Goal: Check status: Check status

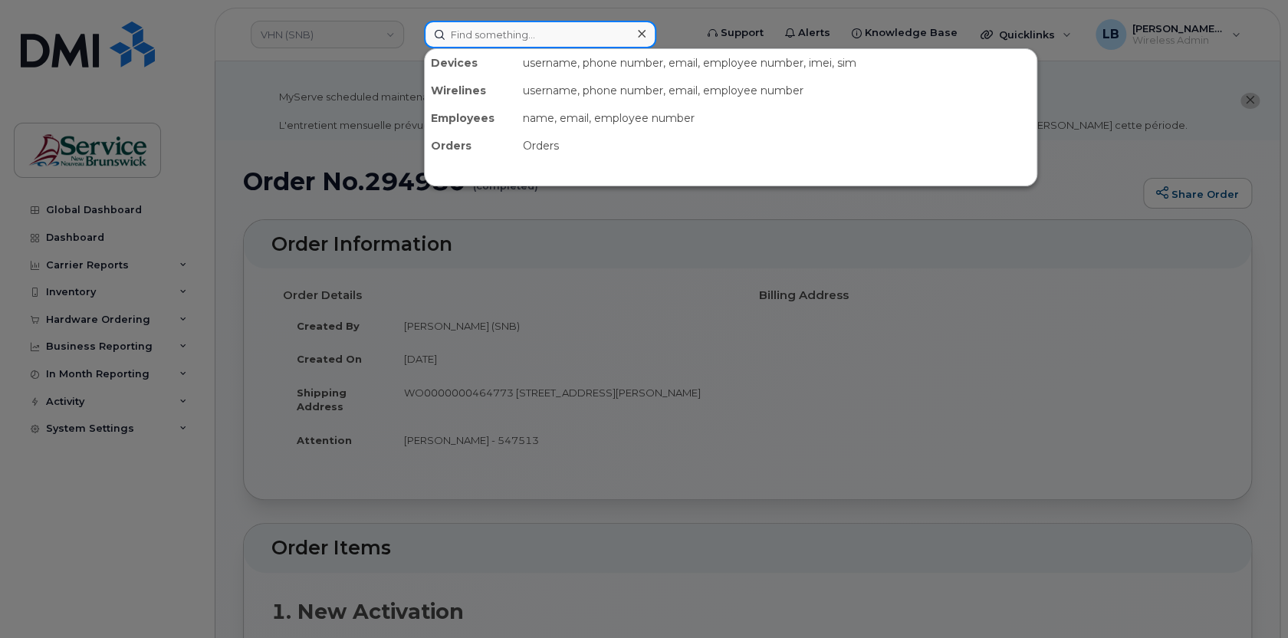
click at [529, 42] on input at bounding box center [540, 35] width 232 height 28
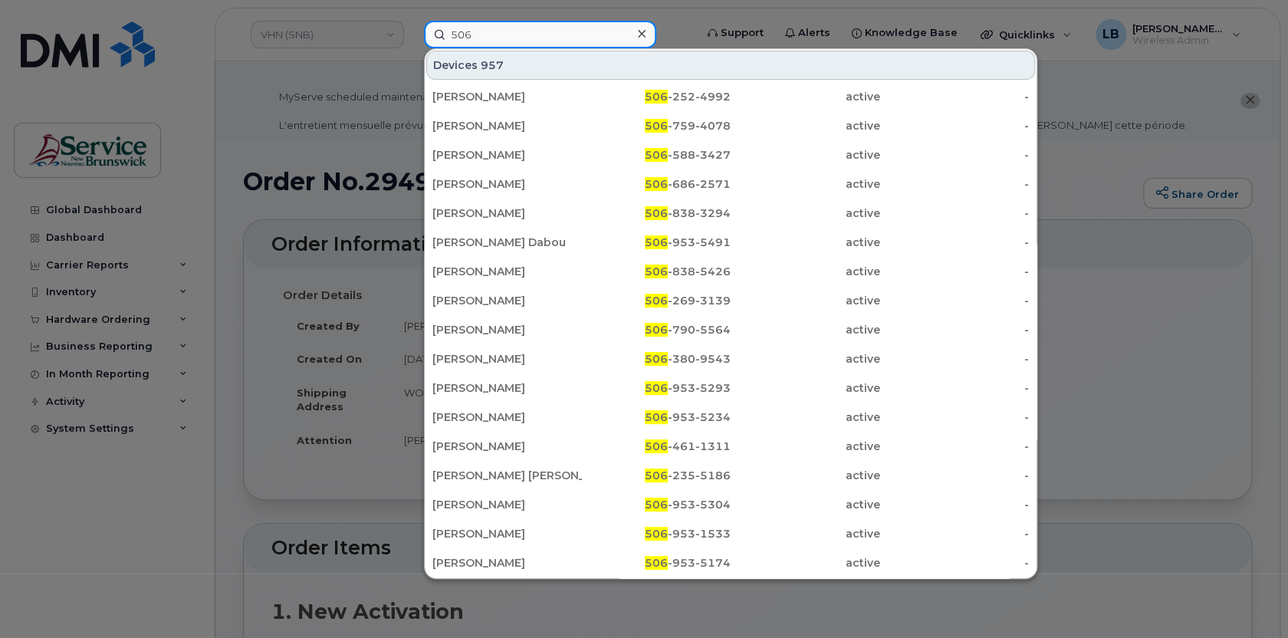
type input "506"
click at [314, 34] on div at bounding box center [644, 319] width 1288 height 638
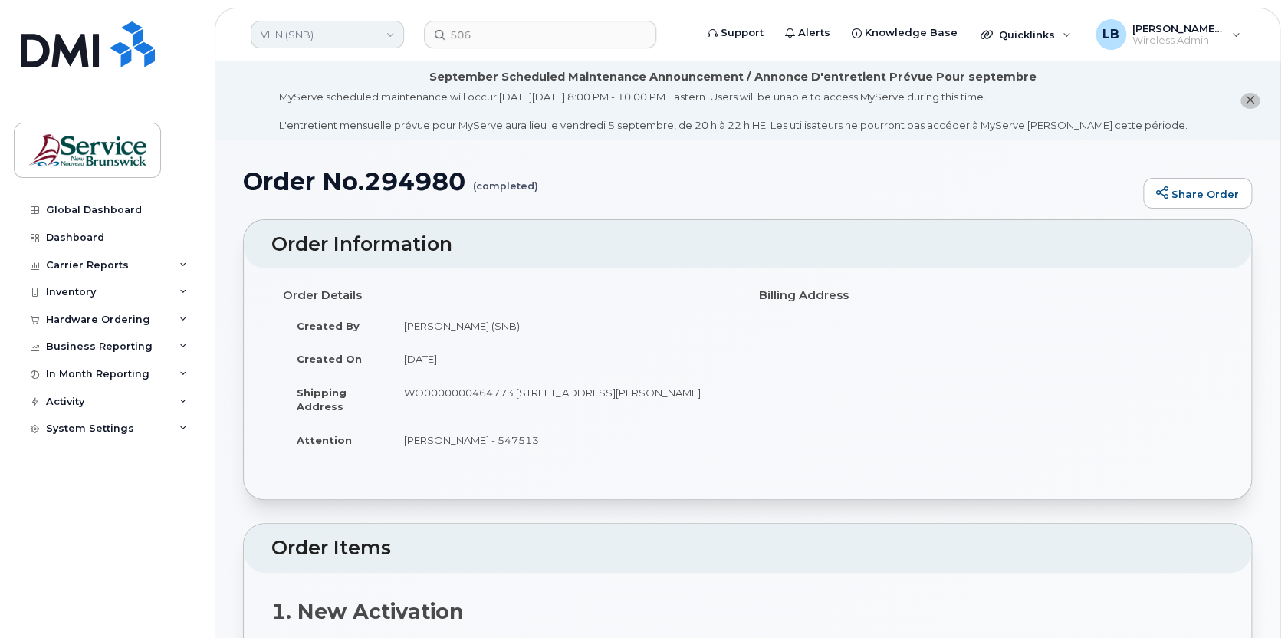
click at [294, 43] on link "VHN (SNB)" at bounding box center [327, 35] width 153 height 28
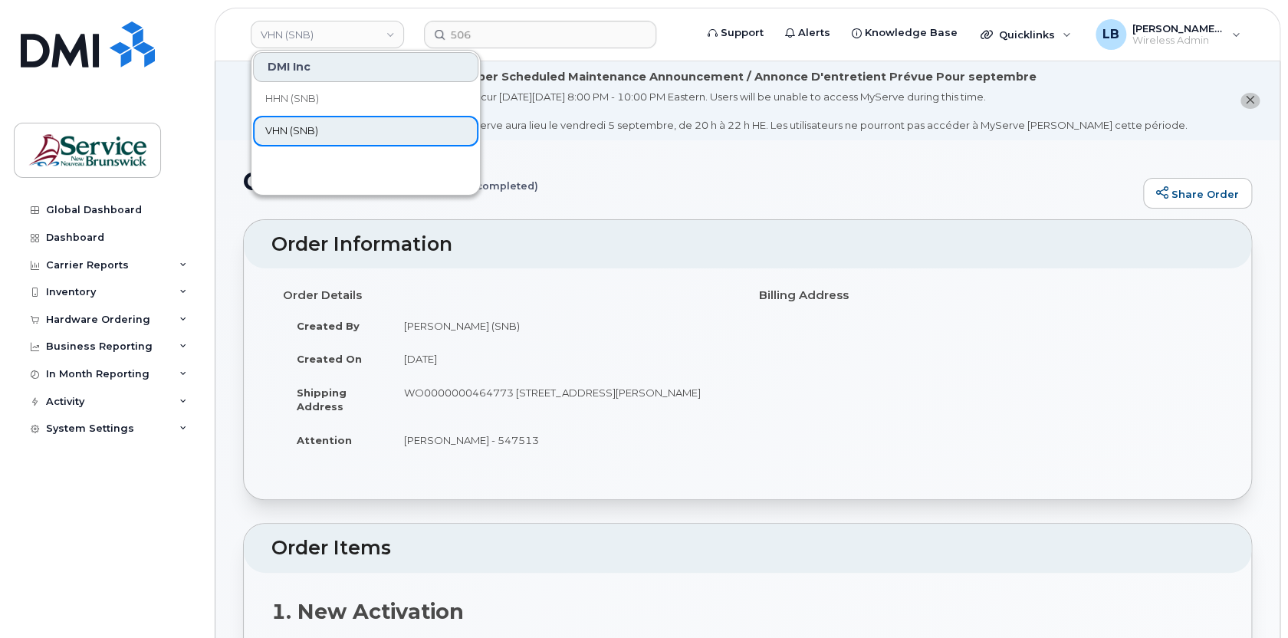
click at [293, 132] on span "VHN (SNB)" at bounding box center [291, 130] width 53 height 15
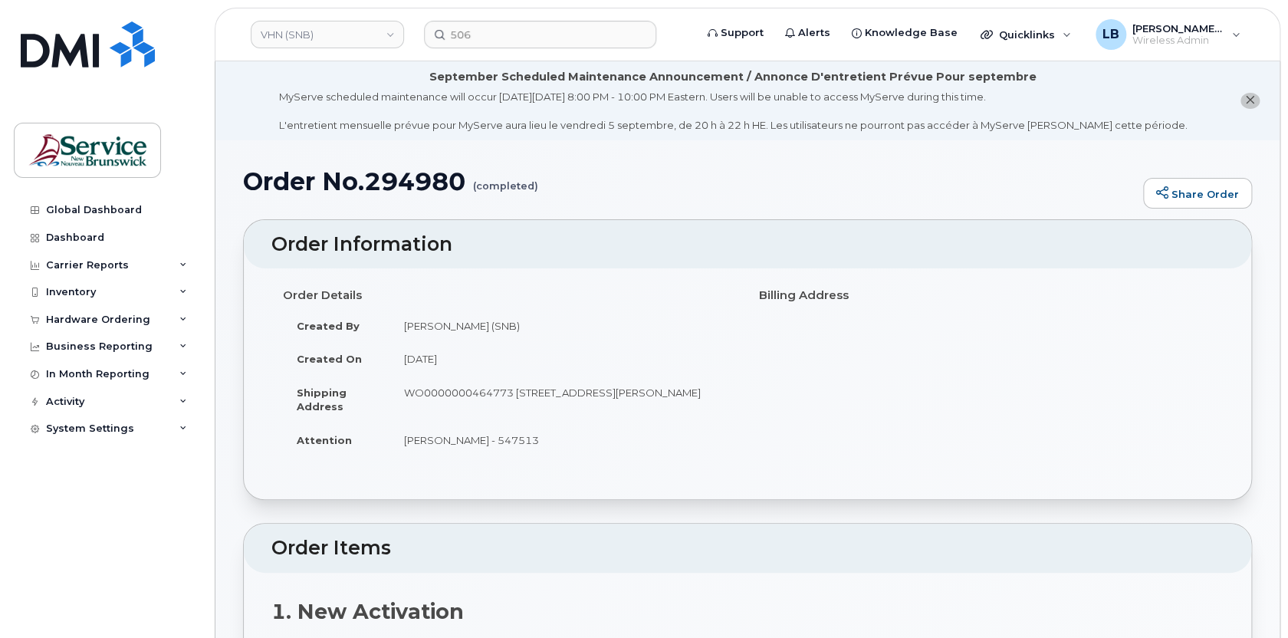
click at [294, 97] on li "September Scheduled Maintenance Announcement / Annonce D'entretient Prévue Pour…" at bounding box center [747, 100] width 1064 height 79
click at [292, 41] on link "VHN (SNB)" at bounding box center [327, 35] width 153 height 28
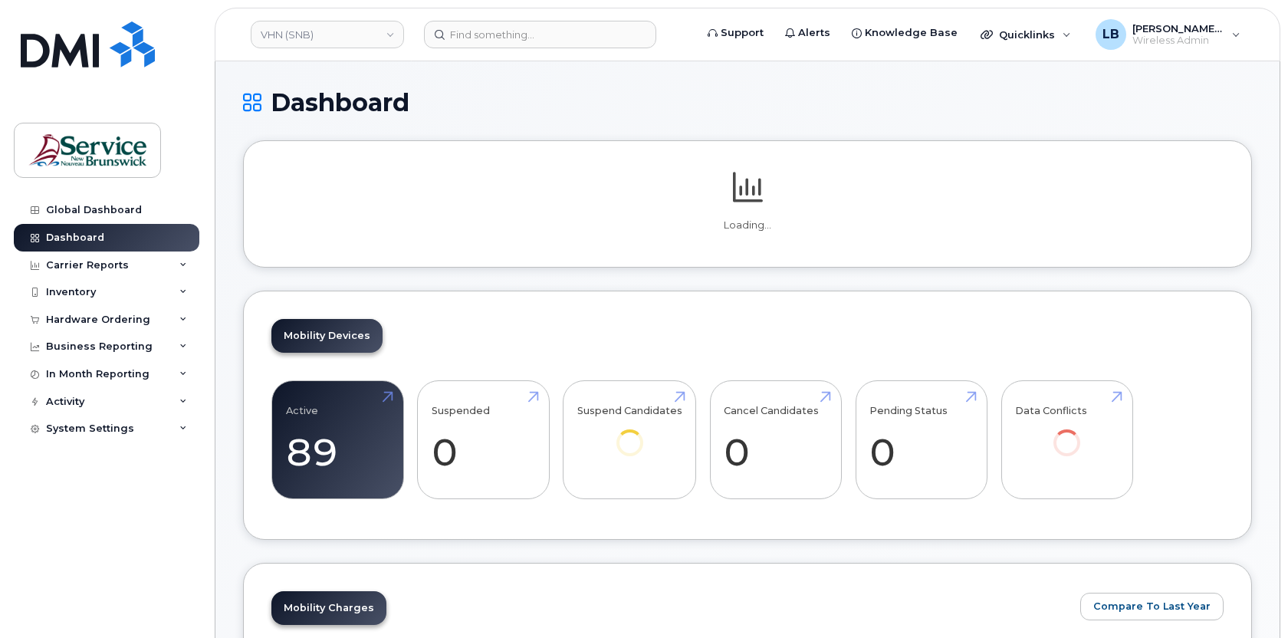
click at [294, 90] on h1 "Dashboard" at bounding box center [747, 102] width 1009 height 27
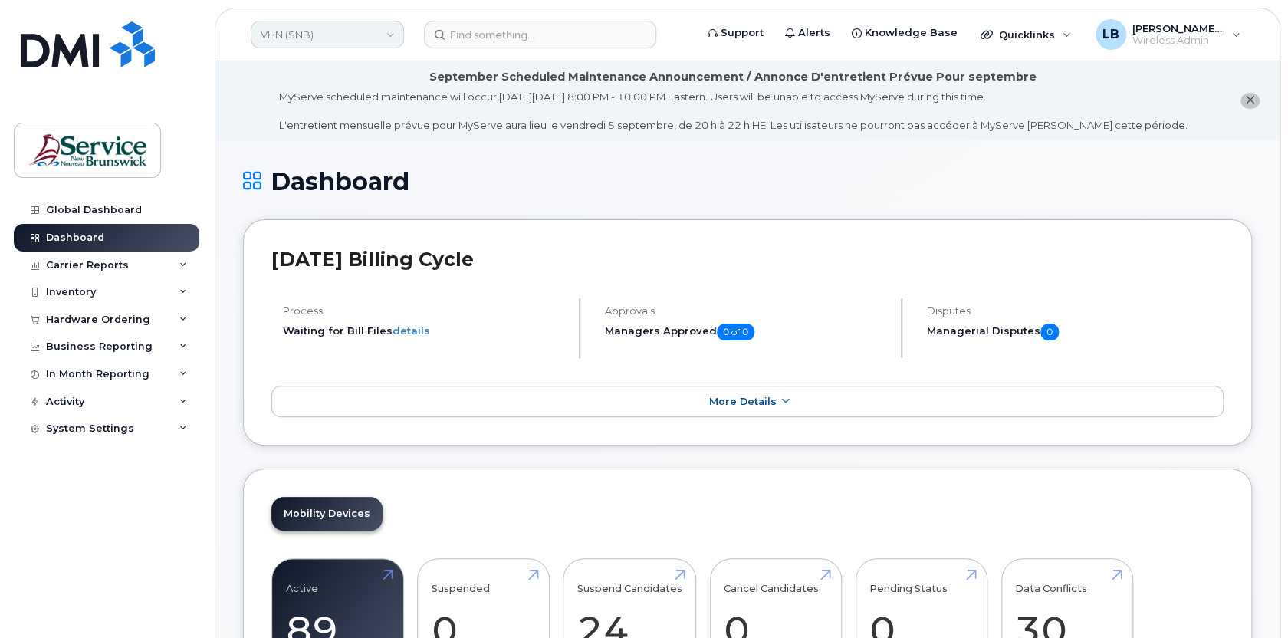
click at [291, 43] on link "VHN (SNB)" at bounding box center [327, 35] width 153 height 28
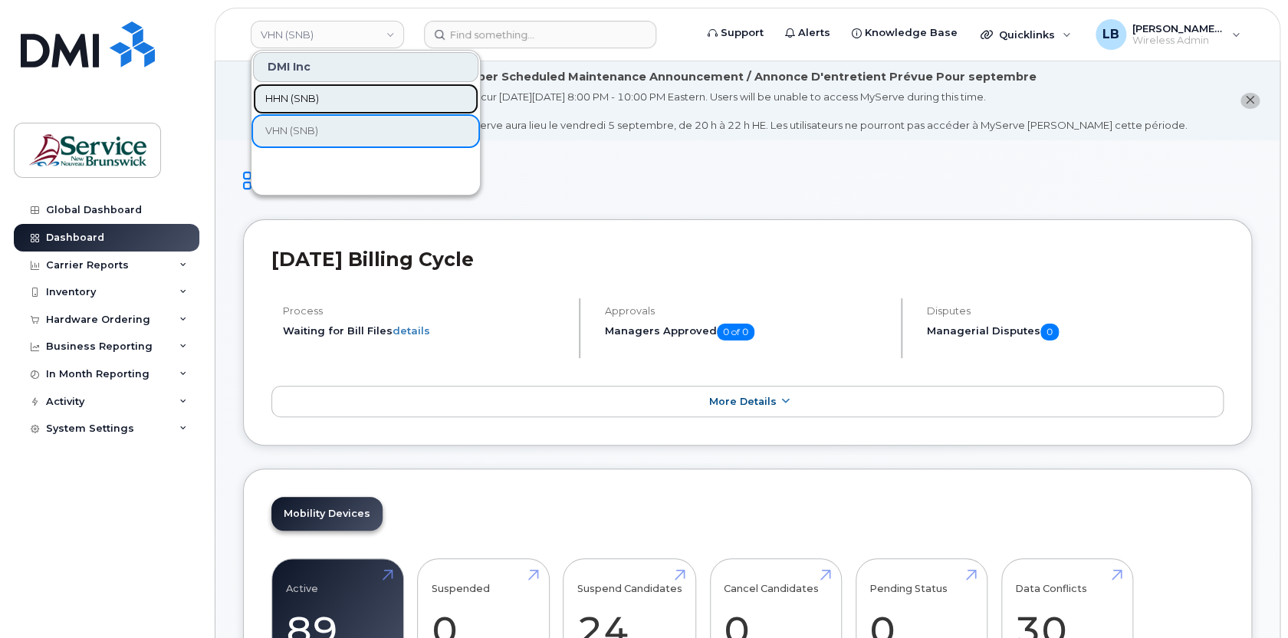
click at [296, 97] on span "HHN (SNB)" at bounding box center [292, 98] width 54 height 15
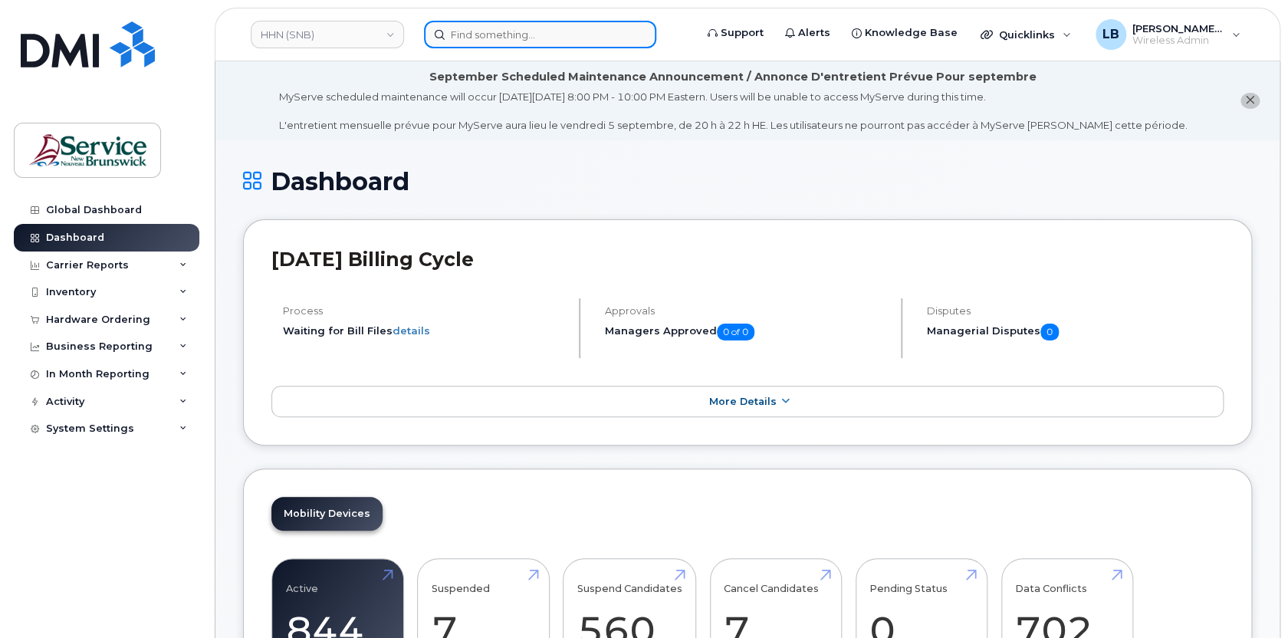
click at [586, 33] on input at bounding box center [540, 35] width 232 height 28
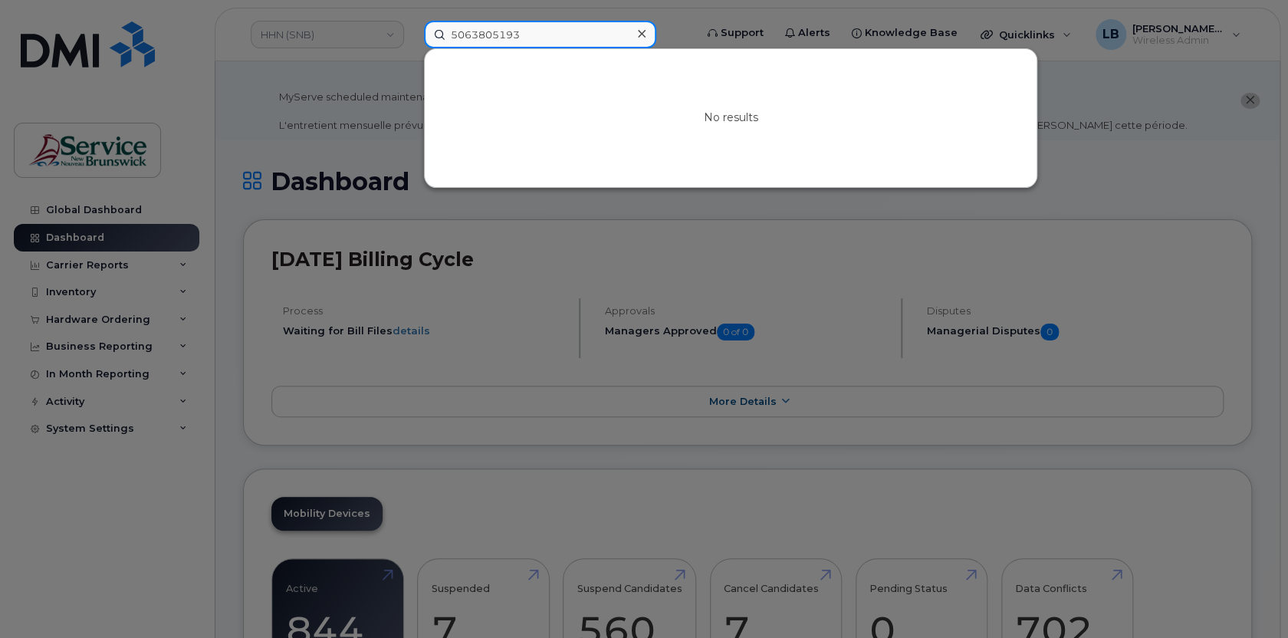
type input "5063805193"
click at [1103, 235] on div at bounding box center [644, 319] width 1288 height 638
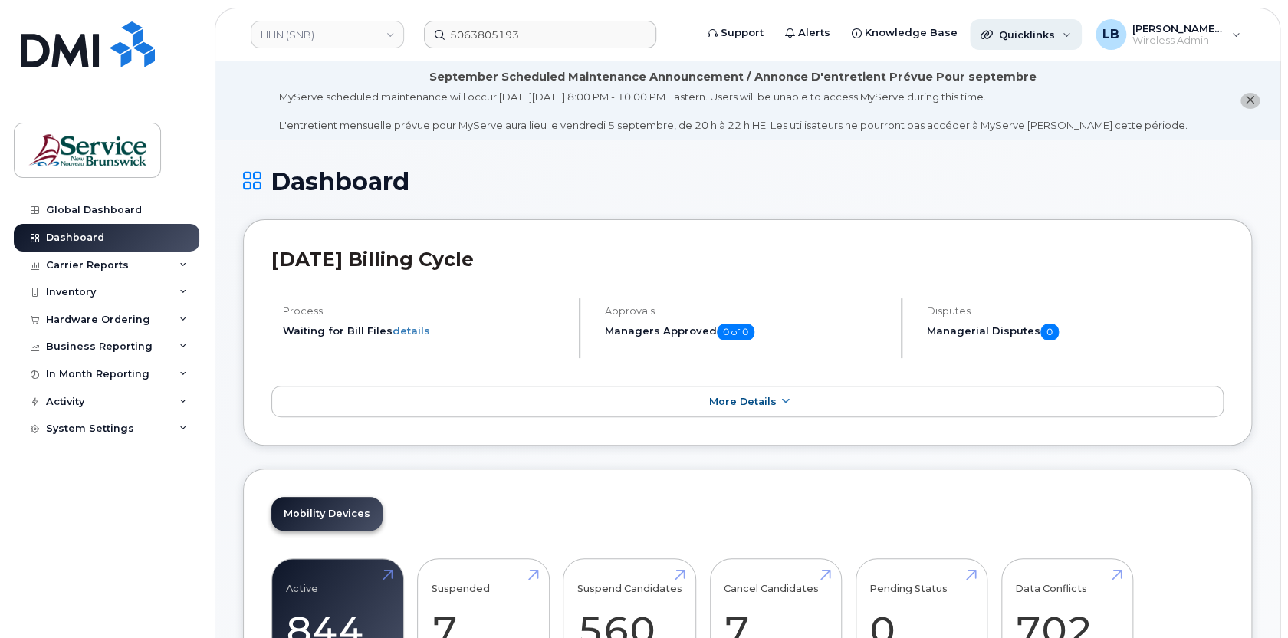
click at [1056, 30] on div "Quicklinks" at bounding box center [1026, 34] width 112 height 31
